Goal: Task Accomplishment & Management: Complete application form

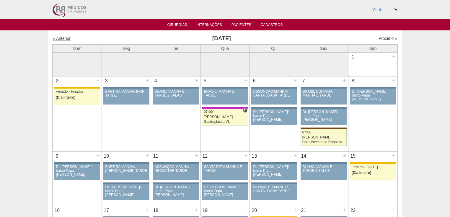
click at [66, 37] on link "« Anterior" at bounding box center [62, 38] width 18 height 5
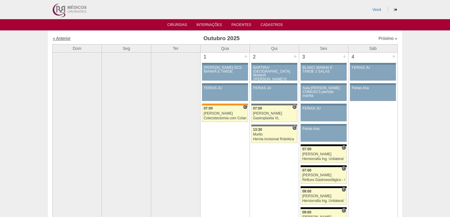
click at [66, 39] on link "« Anterior" at bounding box center [62, 38] width 18 height 5
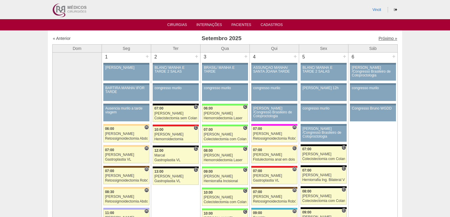
click at [380, 40] on link "Próximo »" at bounding box center [387, 38] width 19 height 5
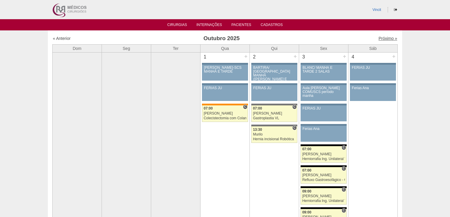
click at [384, 36] on link "Próximo »" at bounding box center [387, 38] width 19 height 5
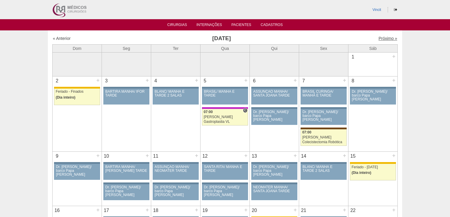
click at [384, 38] on link "Próximo »" at bounding box center [387, 38] width 19 height 5
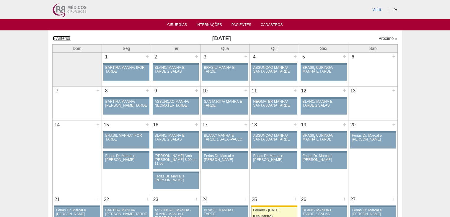
click at [62, 40] on link "« Anterior" at bounding box center [62, 38] width 18 height 5
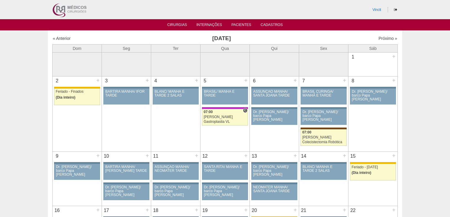
scroll to position [94, 0]
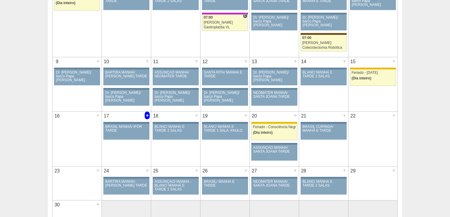
click at [146, 114] on div "+" at bounding box center [147, 116] width 5 height 8
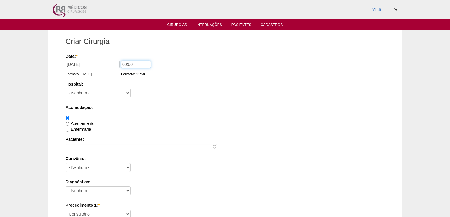
click at [127, 65] on input "00:00" at bounding box center [136, 64] width 30 height 8
click at [126, 64] on input "00:00" at bounding box center [136, 64] width 30 height 8
type input "07:00"
click at [108, 91] on select "- Nenhum - 9 de Julho Albert Einstein Alvorada América Assunção Bartira Benefic…" at bounding box center [98, 93] width 65 height 9
select select "65"
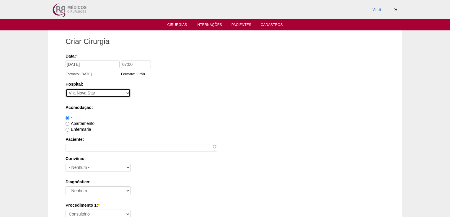
click at [66, 89] on select "- Nenhum - 9 de Julho Albert Einstein Alvorada América Assunção Bartira Benefic…" at bounding box center [98, 93] width 65 height 9
click at [67, 124] on input "Apartamento" at bounding box center [68, 124] width 4 height 4
radio input "true"
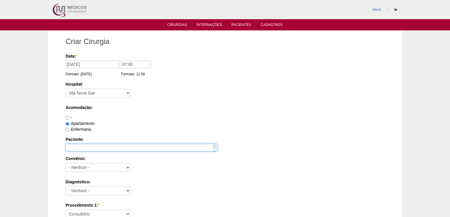
click at [68, 147] on input "Paciente:" at bounding box center [142, 148] width 152 height 8
type input "[PERSON_NAME]"
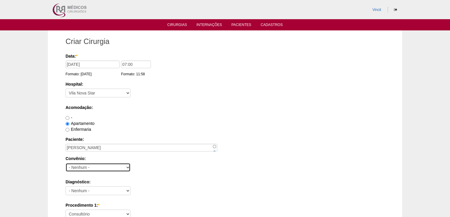
click at [82, 166] on select "- Nenhum - Abet Afresp Allianz Amil Blue Life Caasp Cabesp Caixa de Pensões Car…" at bounding box center [98, 167] width 65 height 9
select select "4046"
click at [66, 163] on select "- Nenhum - Abet Afresp Allianz Amil Blue Life Caasp Cabesp Caixa de Pensões Car…" at bounding box center [98, 167] width 65 height 9
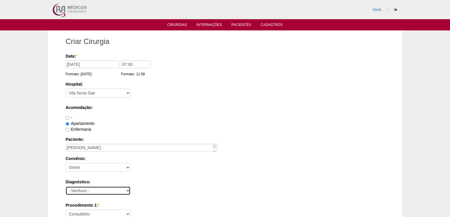
click at [81, 190] on select "- Nenhum - Abdome Agudo Abscesso Hepático Abscesso Perianal Abscesso Peritoneal…" at bounding box center [98, 190] width 65 height 9
click at [66, 186] on select "- Nenhum - Abdome Agudo Abscesso Hepático Abscesso Perianal Abscesso Peritoneal…" at bounding box center [98, 190] width 65 height 9
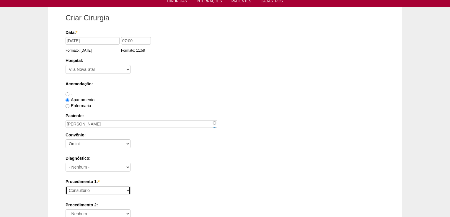
click at [74, 190] on select "Consultório Abscesso Hepático - Drenagem Abscesso perianal Amputação Abdômino P…" at bounding box center [98, 190] width 65 height 9
select select "31616"
click at [66, 186] on select "Consultório Abscesso Hepático - Drenagem Abscesso perianal Amputação Abdômino P…" at bounding box center [98, 190] width 65 height 9
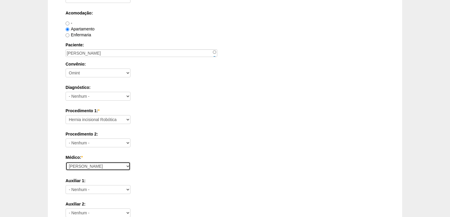
click at [79, 166] on select "Ana Paula Bruno Felipe Rossi Geraldo Igor Benevides Isabella Juliana Luiz Guilh…" at bounding box center [98, 166] width 65 height 9
select select "22"
click at [66, 162] on select "Ana Paula Bruno Felipe Rossi Geraldo Igor Benevides Isabella Juliana Luiz Guilh…" at bounding box center [98, 166] width 65 height 9
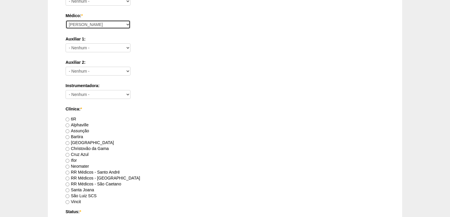
scroll to position [260, 0]
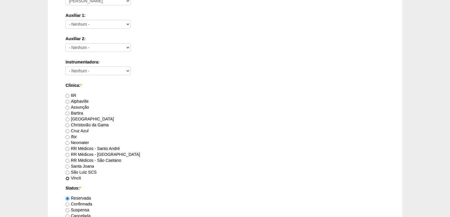
click at [68, 177] on input "Vincit" at bounding box center [68, 178] width 4 height 4
radio input "true"
click at [66, 205] on input "Confirmada" at bounding box center [68, 204] width 4 height 4
radio input "true"
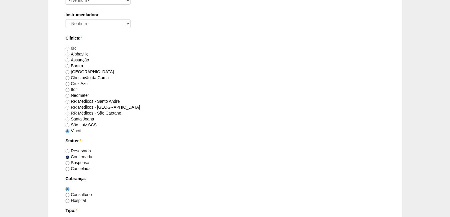
scroll to position [330, 0]
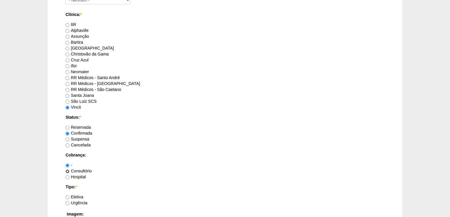
click at [66, 170] on input "Consultório" at bounding box center [68, 171] width 4 height 4
radio input "true"
click at [68, 197] on input "Eletiva" at bounding box center [68, 197] width 4 height 4
radio input "true"
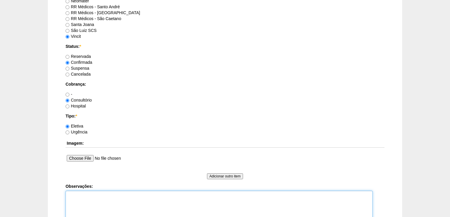
click at [76, 193] on textarea "Observações:" at bounding box center [219, 207] width 307 height 32
type textarea "v"
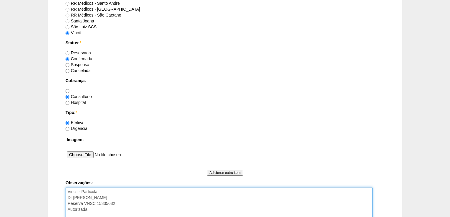
click at [89, 212] on textarea "Vincit - Particular Dr Fábio Vitorio Reserva VNSC 15835632 Autorizada." at bounding box center [219, 203] width 307 height 32
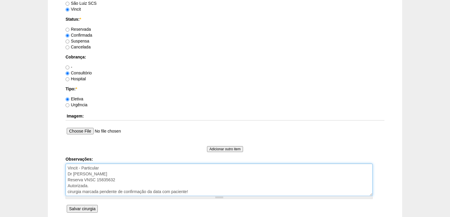
click at [119, 179] on textarea "Vincit - Particular Dr Fábio Vitorio Reserva VNSC 15835632 Autorizada. cirurgia…" at bounding box center [219, 179] width 307 height 32
type textarea "Vincit - Particular Dr Fábio Vitorio Reserva VNSC 15835632- torre 02 Autorizada…"
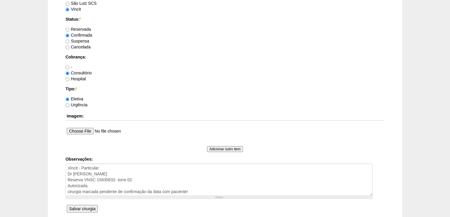
click at [91, 207] on input "Salvar cirurgia" at bounding box center [82, 209] width 31 height 8
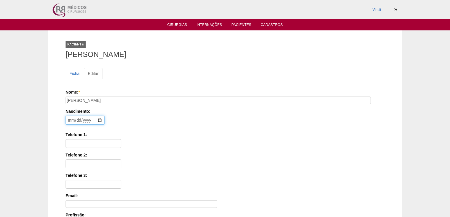
click at [68, 116] on input "date" at bounding box center [85, 120] width 39 height 9
type input "1983-08-16"
click at [69, 146] on input "Telefone 1:" at bounding box center [94, 143] width 56 height 9
paste input "(11) 98389-0415"
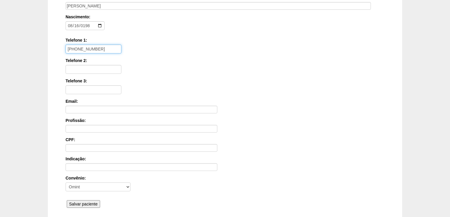
scroll to position [142, 0]
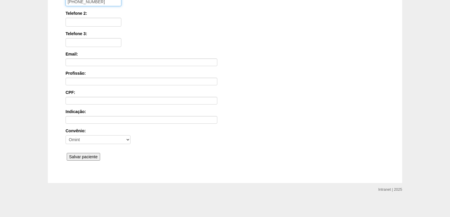
type input "(11) 98389-0415"
click at [77, 154] on input "Salvar paciente" at bounding box center [83, 157] width 33 height 8
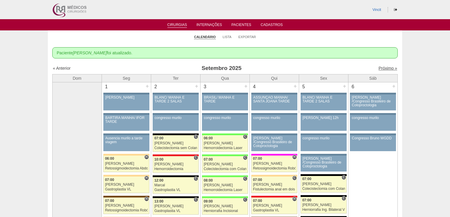
click at [381, 67] on link "Próximo »" at bounding box center [387, 68] width 19 height 5
